Goal: Transaction & Acquisition: Purchase product/service

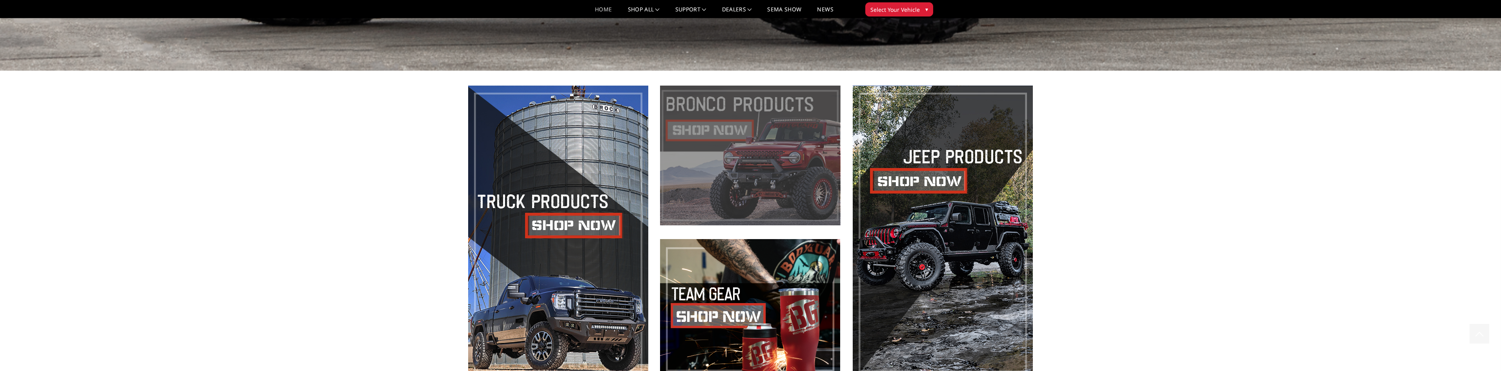
scroll to position [824, 0]
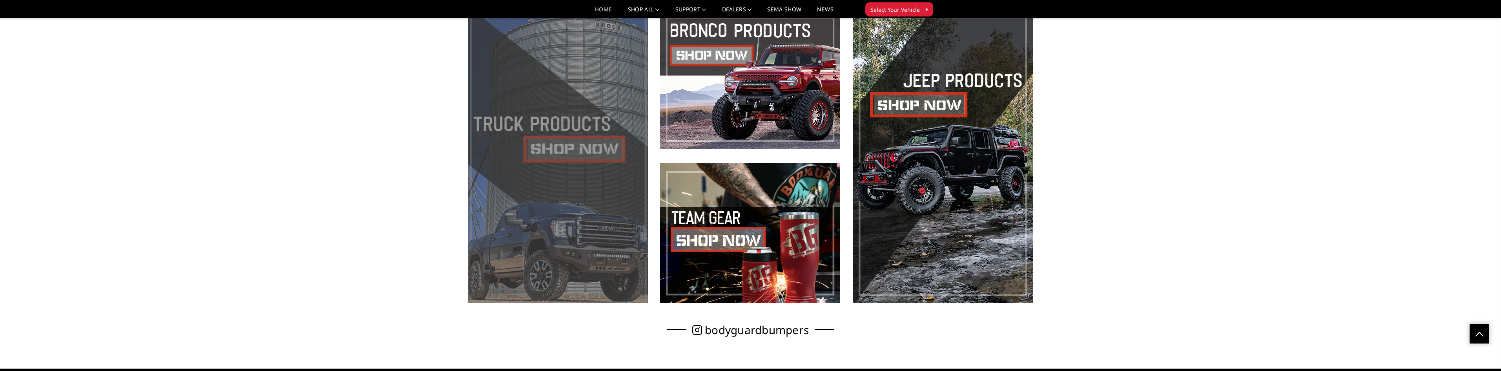
click at [566, 148] on span at bounding box center [558, 155] width 180 height 293
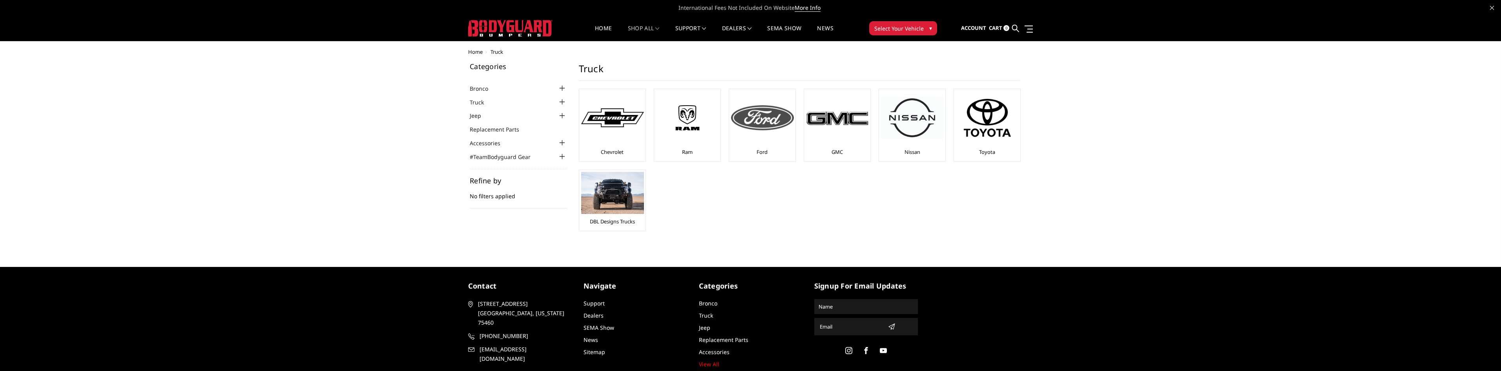
click at [759, 133] on div at bounding box center [762, 117] width 63 height 53
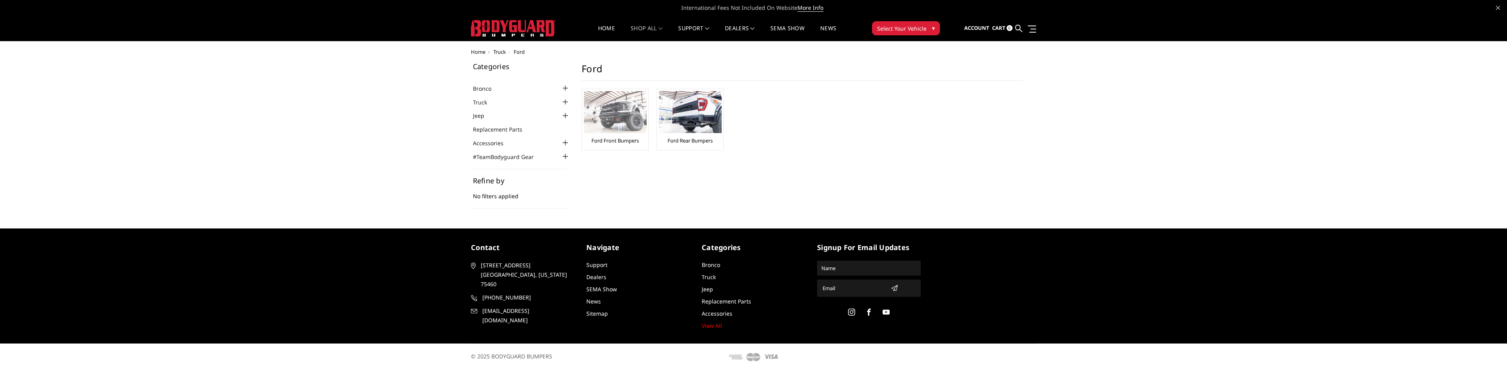
click at [622, 115] on img at bounding box center [615, 112] width 63 height 42
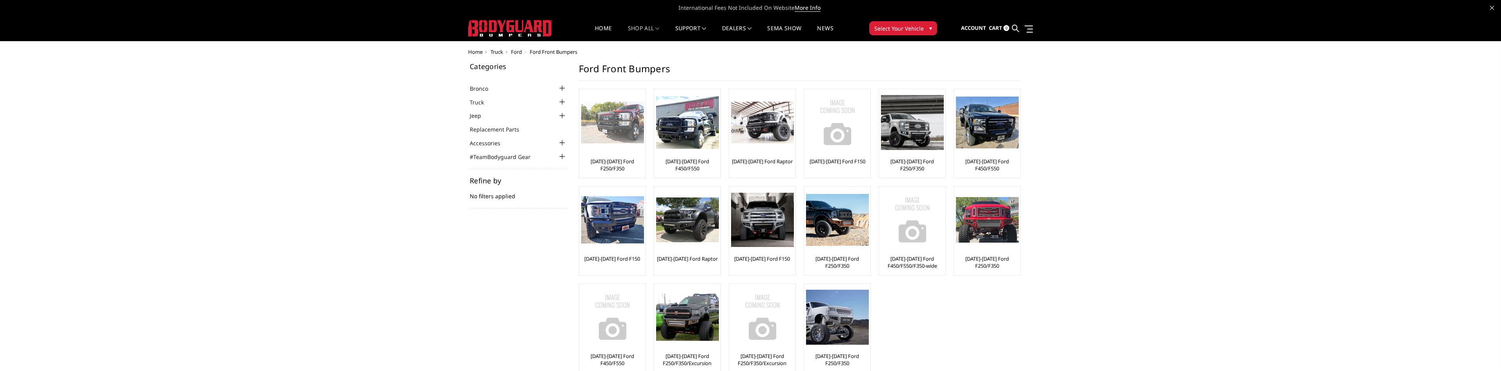
click at [620, 129] on img at bounding box center [612, 123] width 63 height 42
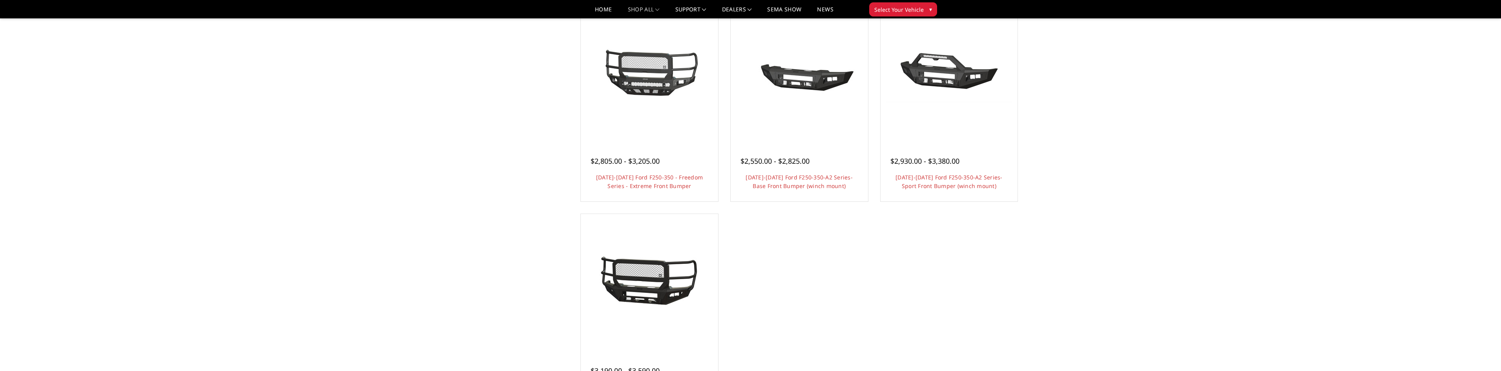
scroll to position [471, 0]
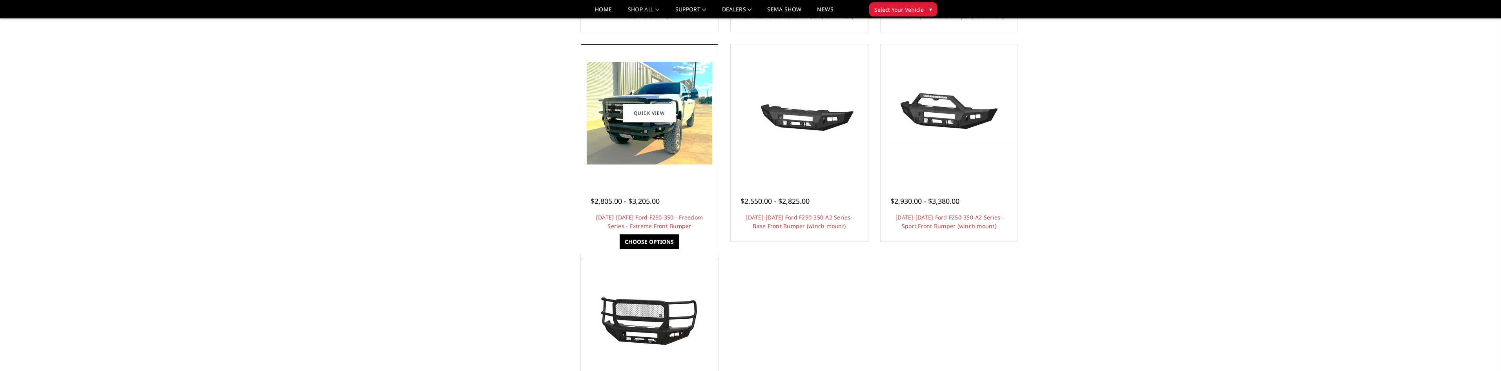
click at [628, 147] on img at bounding box center [650, 113] width 126 height 102
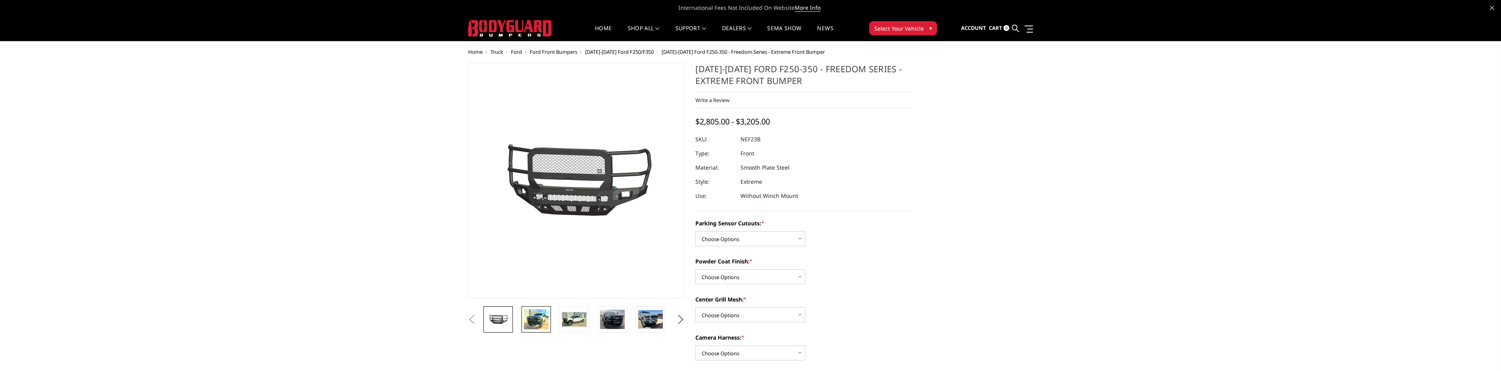
click at [538, 326] on img at bounding box center [536, 319] width 25 height 20
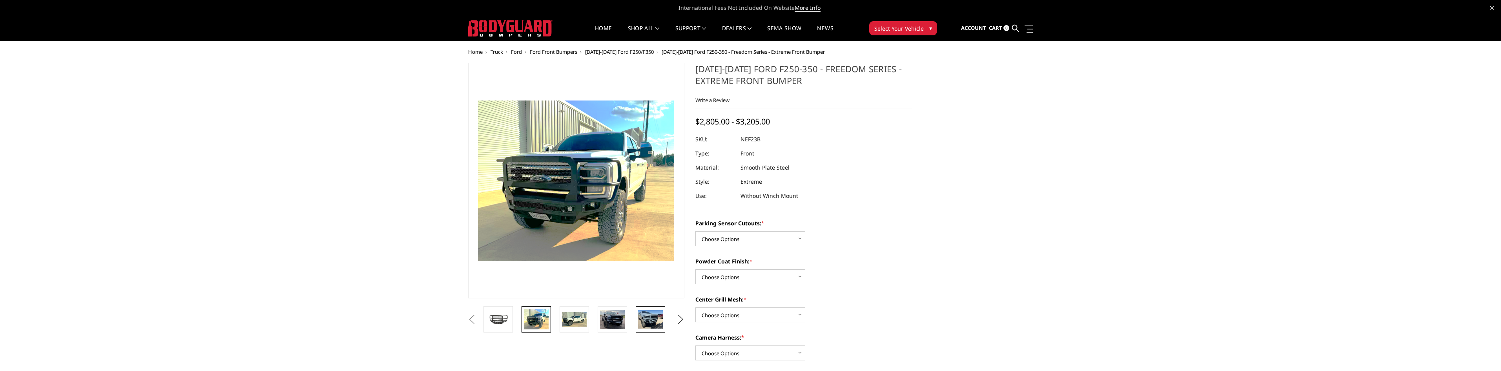
click at [660, 323] on img at bounding box center [650, 319] width 25 height 18
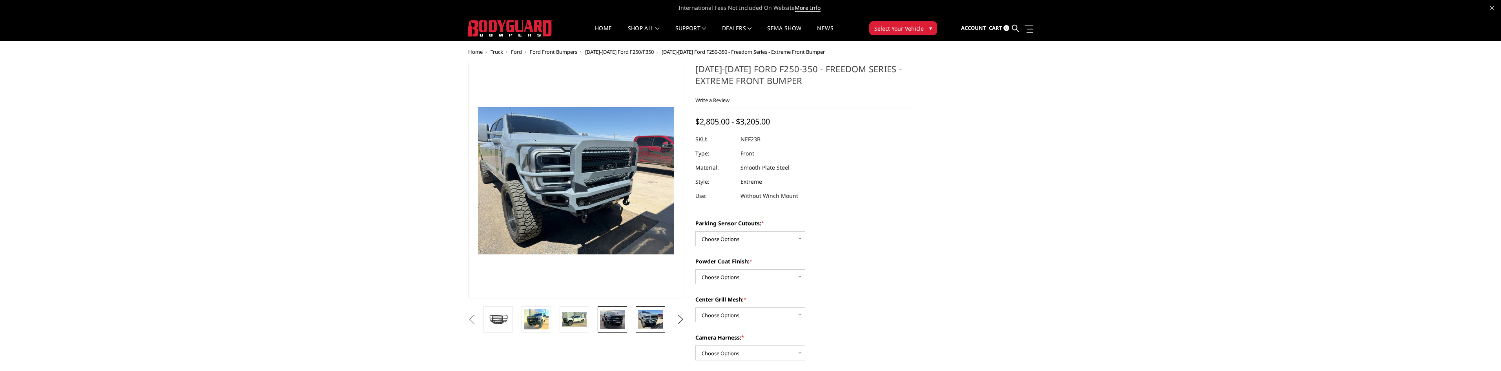
click at [607, 318] on img at bounding box center [612, 319] width 25 height 19
